Goal: Complete application form

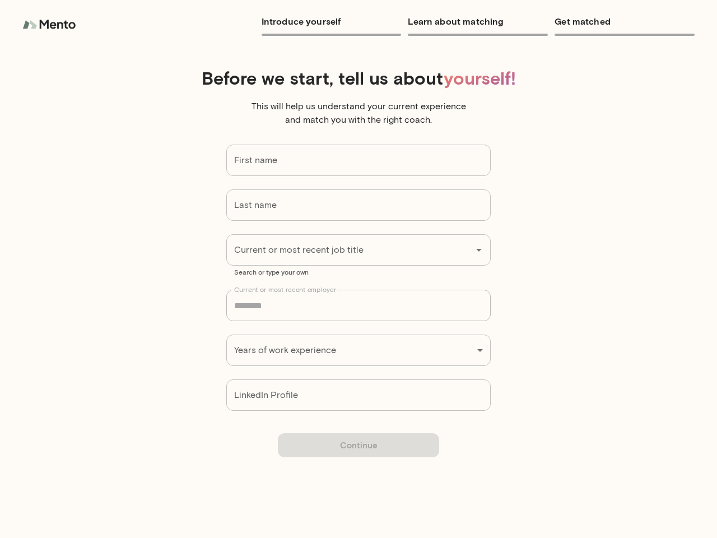
click at [359, 160] on input "First name" at bounding box center [358, 160] width 265 height 31
click at [359, 205] on input "Last name" at bounding box center [358, 204] width 265 height 31
click at [359, 250] on input "Current or most recent job title" at bounding box center [342, 249] width 223 height 21
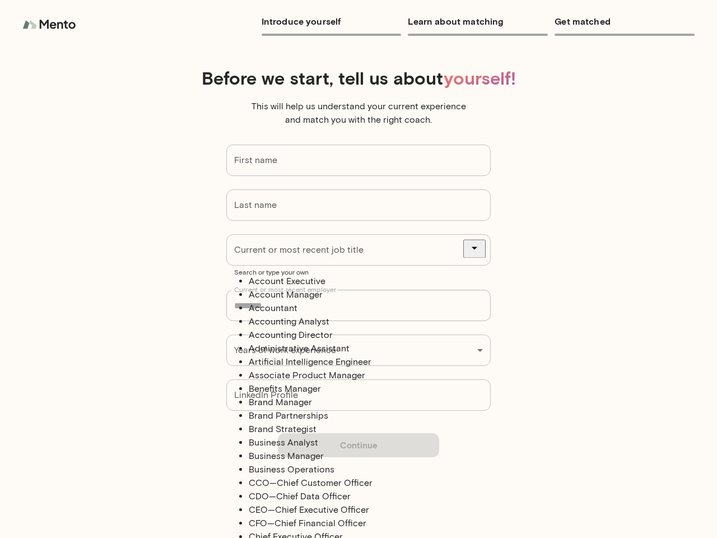
click at [478, 250] on icon "Close" at bounding box center [475, 248] width 6 height 3
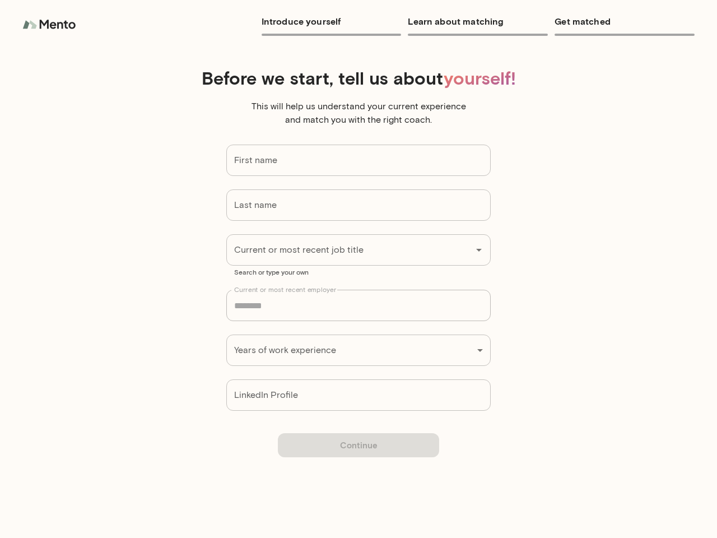
click at [359, 350] on div "Introduce yourself Learn about matching Get matched Before we start, tell us ab…" at bounding box center [358, 269] width 717 height 538
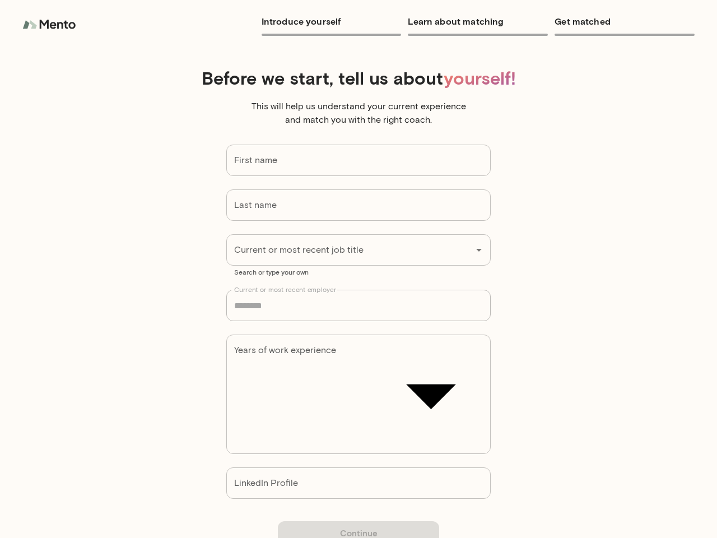
type input "**********"
